Goal: Transaction & Acquisition: Book appointment/travel/reservation

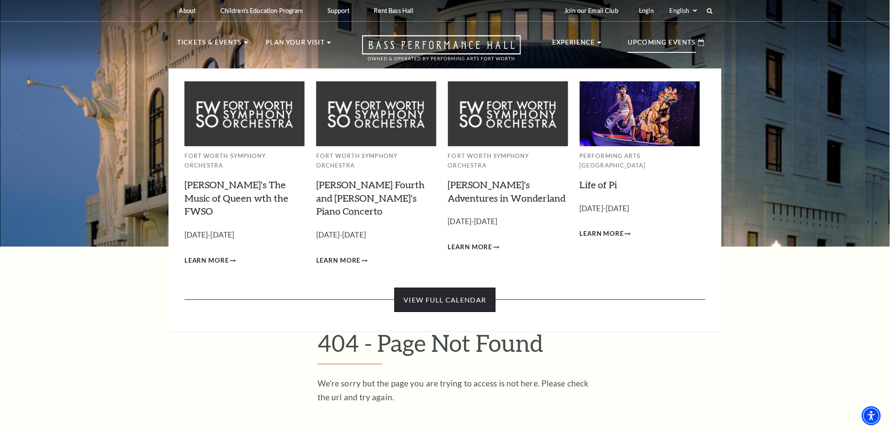
click at [432, 287] on link "View Full Calendar" at bounding box center [445, 299] width 101 height 24
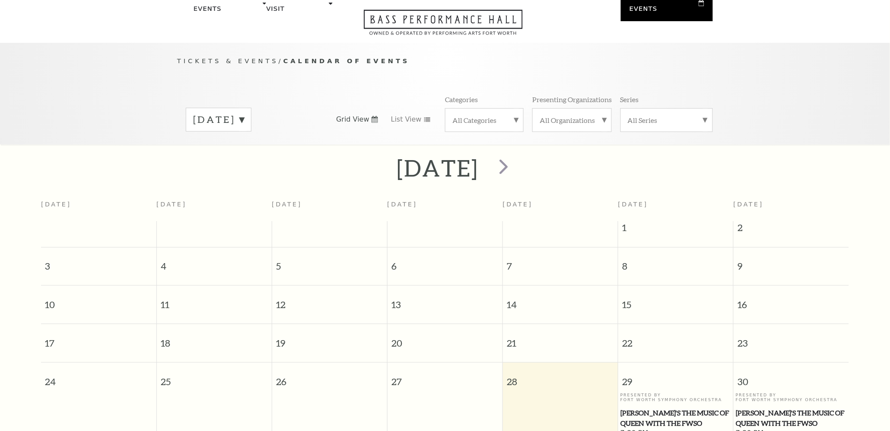
scroll to position [76, 0]
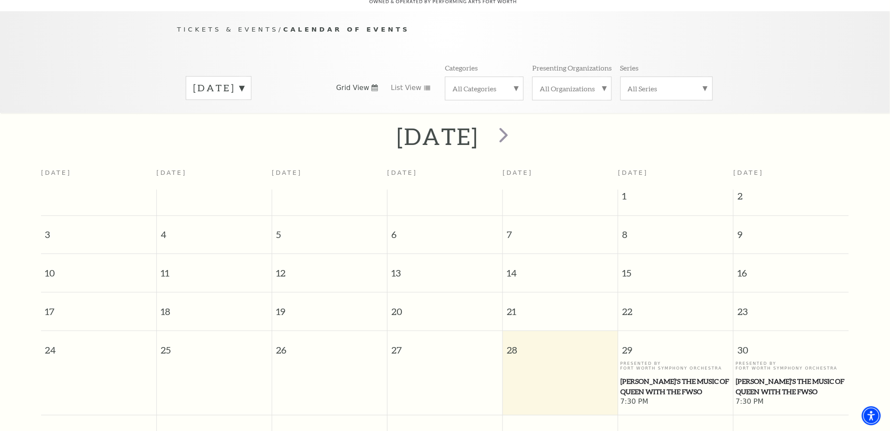
click at [244, 81] on label "August 2025" at bounding box center [218, 87] width 51 height 13
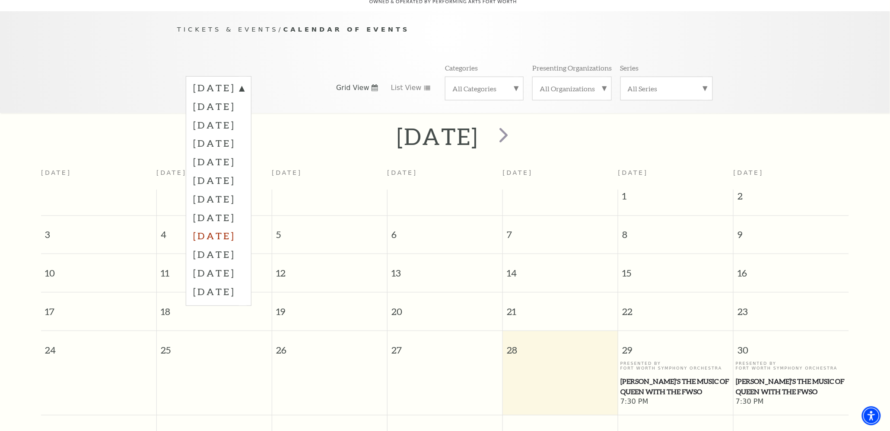
click at [230, 226] on label "April 2026" at bounding box center [218, 235] width 51 height 19
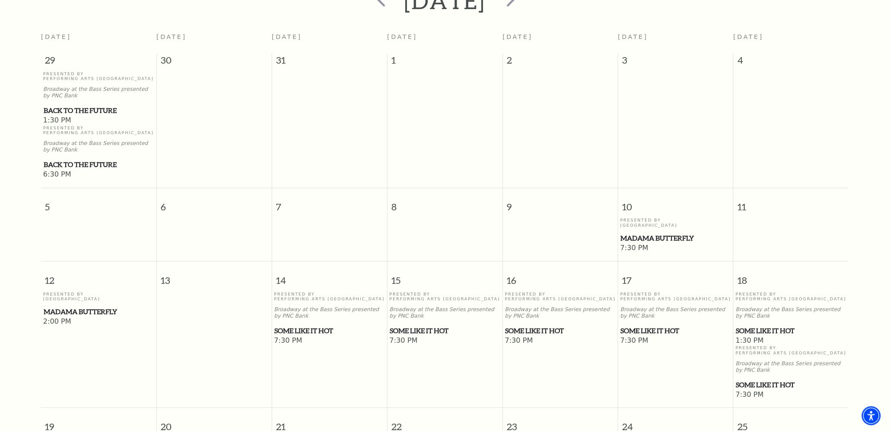
scroll to position [216, 0]
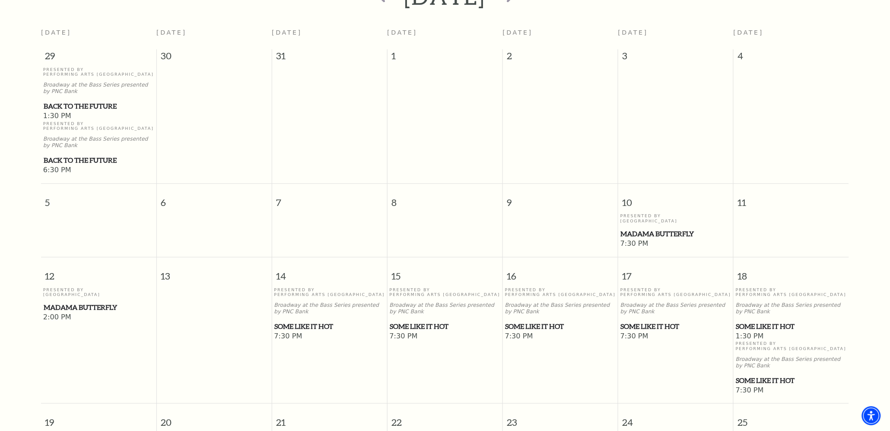
click at [316, 321] on span "Some Like It Hot" at bounding box center [330, 326] width 110 height 11
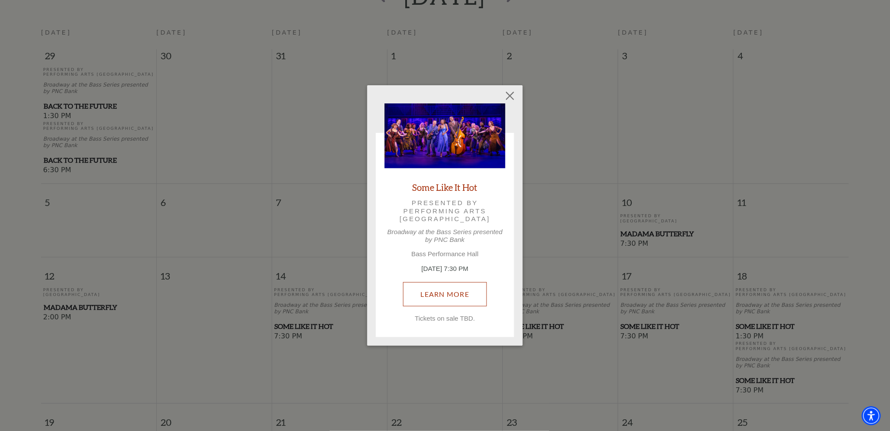
click at [445, 290] on link "Learn More" at bounding box center [445, 294] width 84 height 24
